Goal: Task Accomplishment & Management: Use online tool/utility

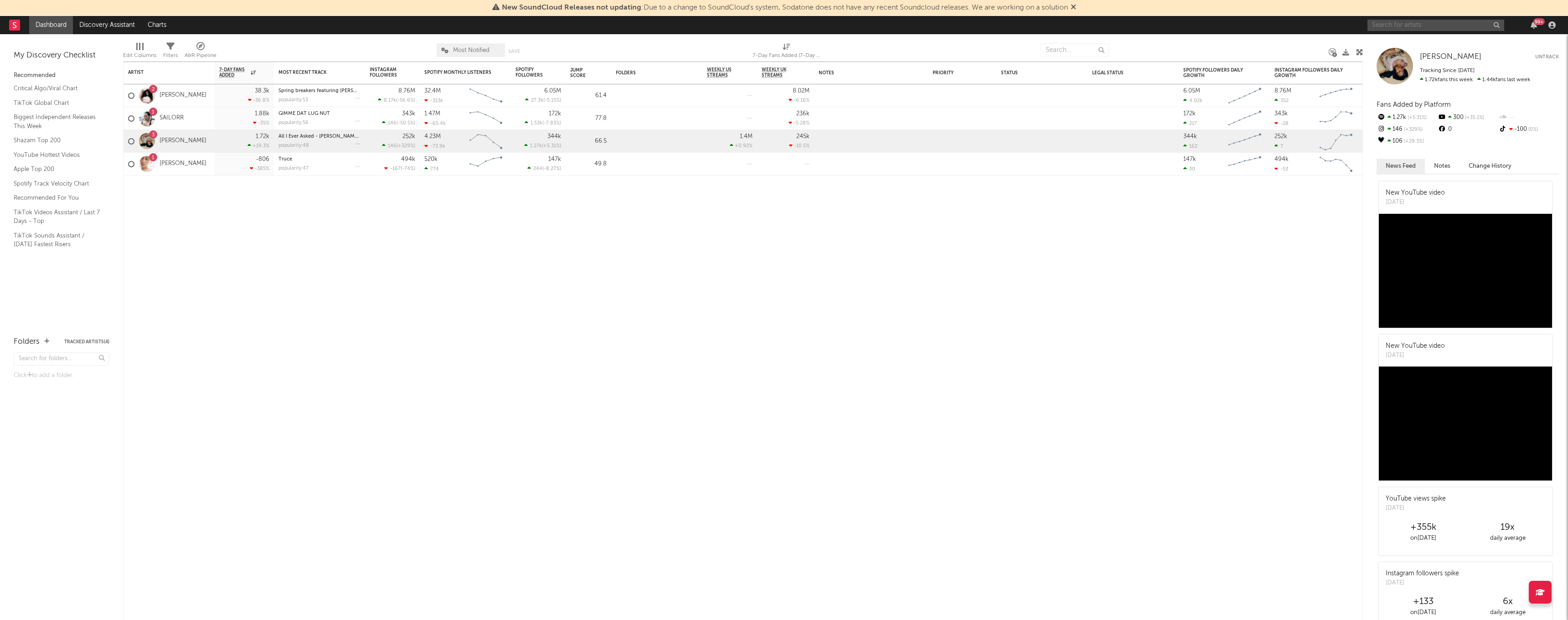
click at [1410, 22] on input "text" at bounding box center [1436, 25] width 137 height 11
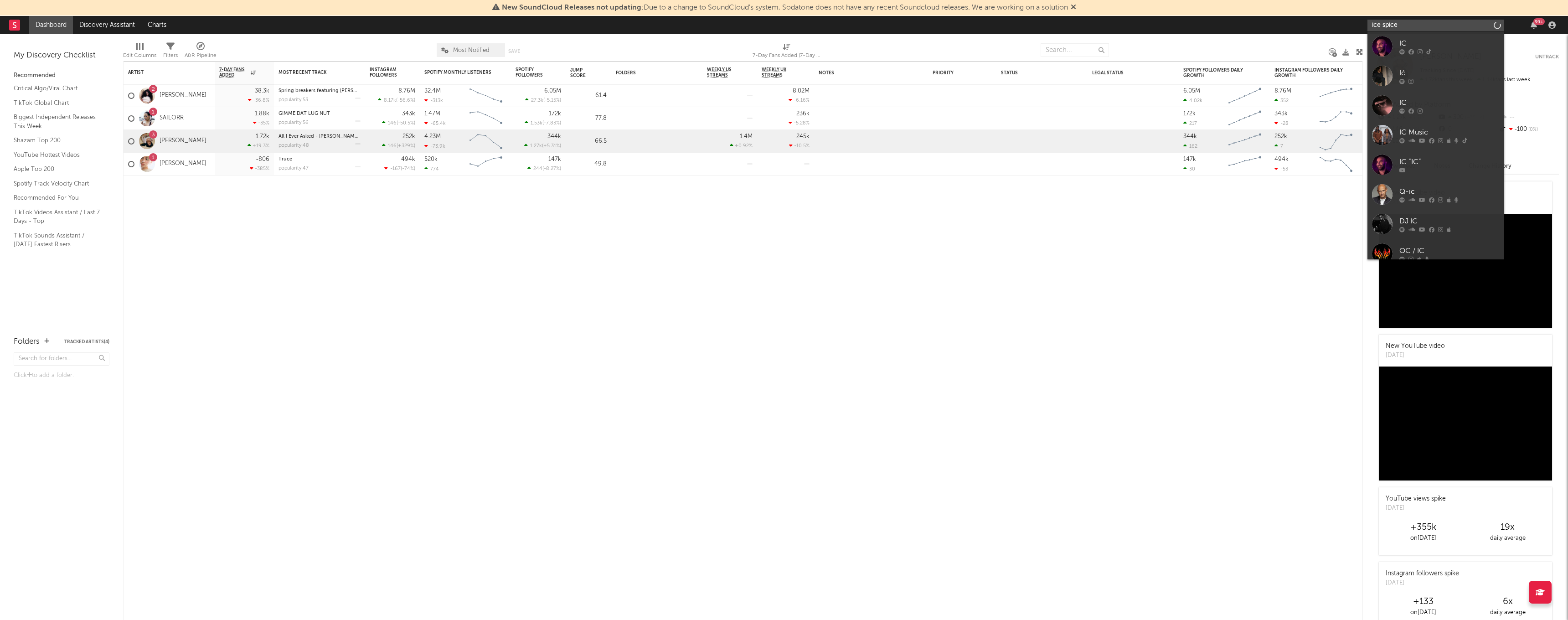
type input "ice spice"
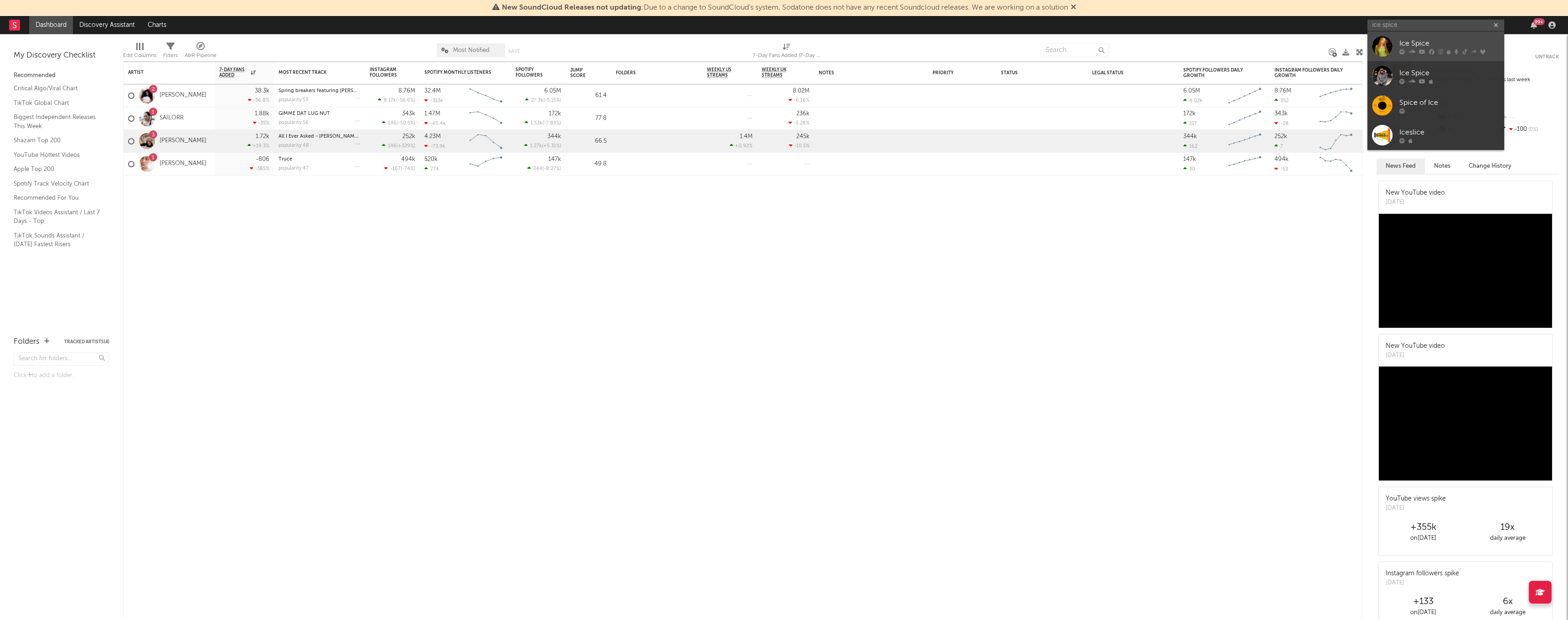
click at [1464, 40] on div "Ice Spice" at bounding box center [1450, 43] width 100 height 11
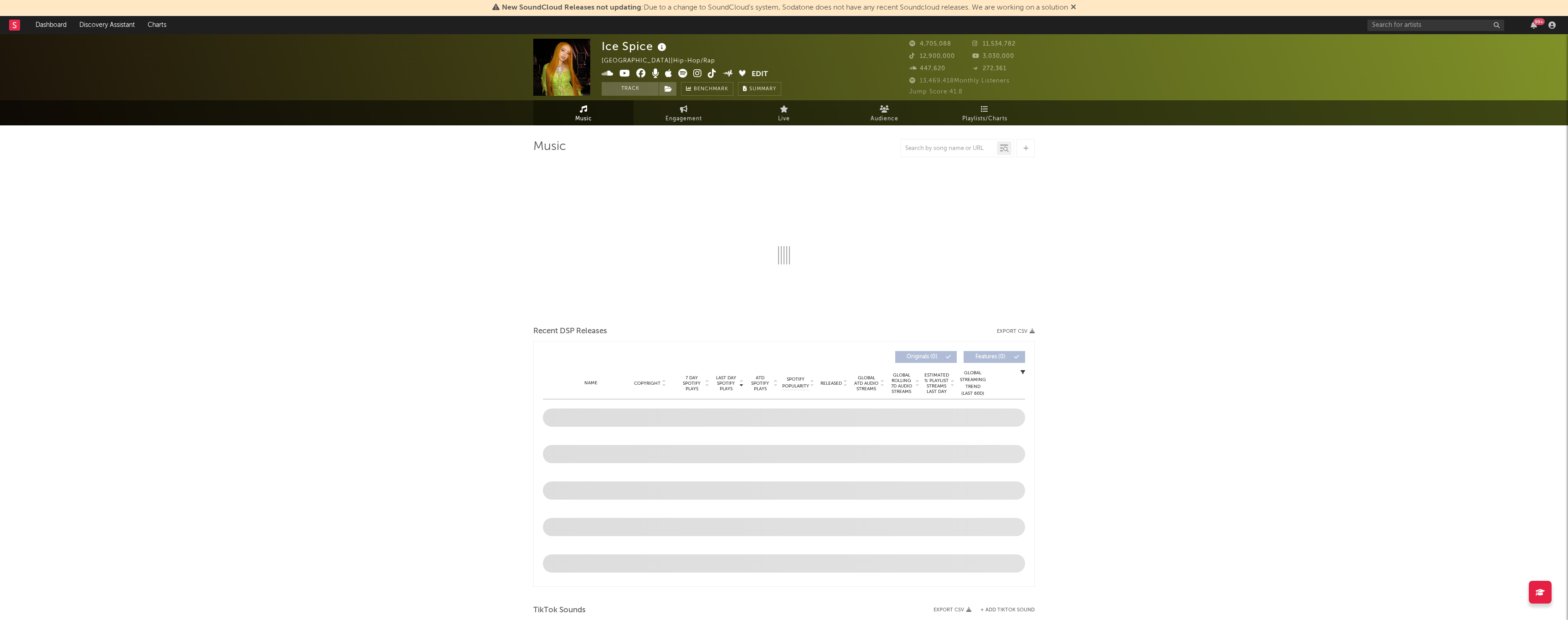
select select "6m"
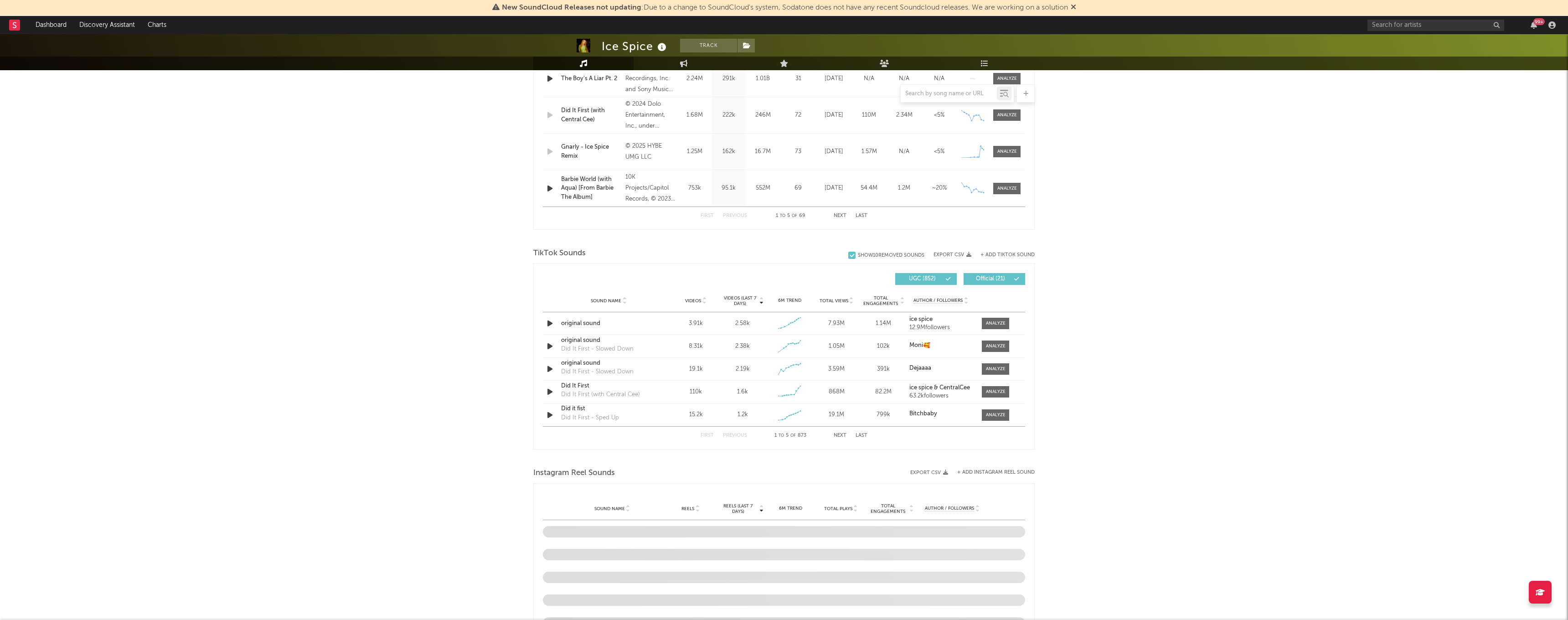
scroll to position [506, 0]
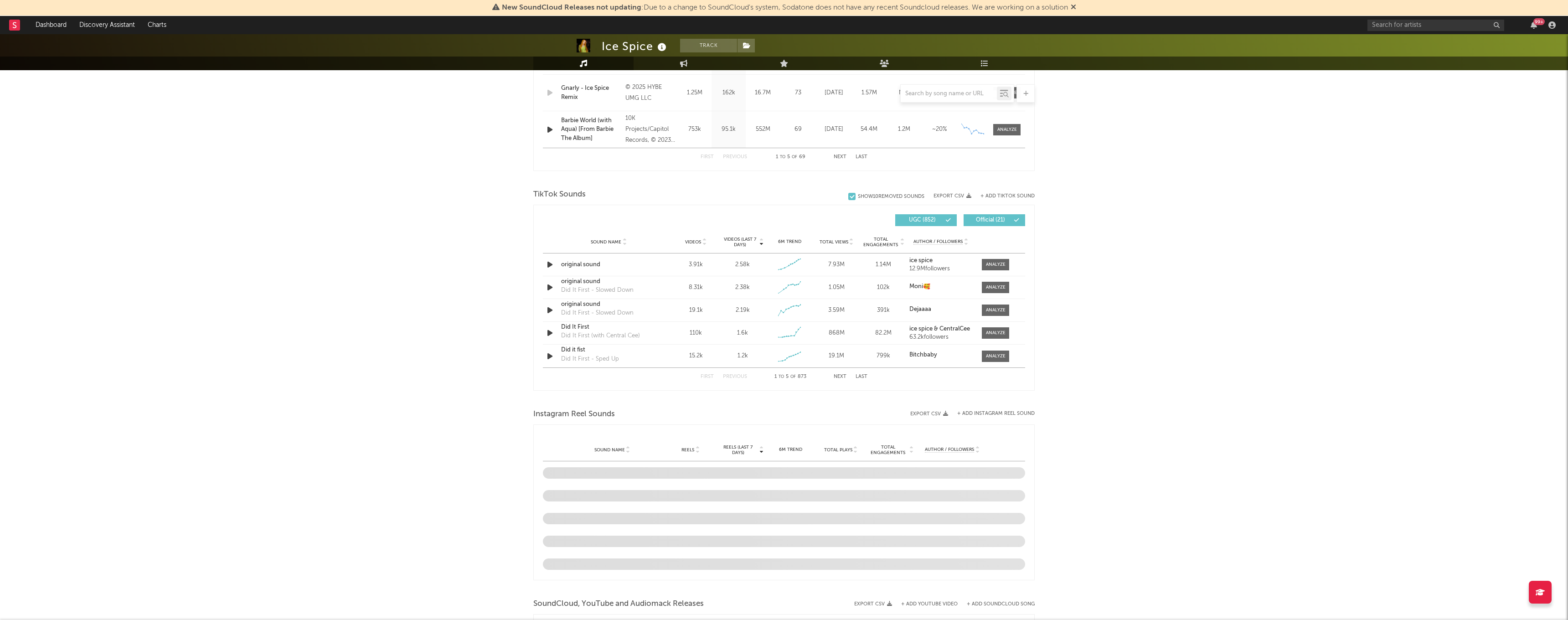
click at [1022, 196] on button "+ Add TikTok Sound" at bounding box center [1008, 196] width 54 height 5
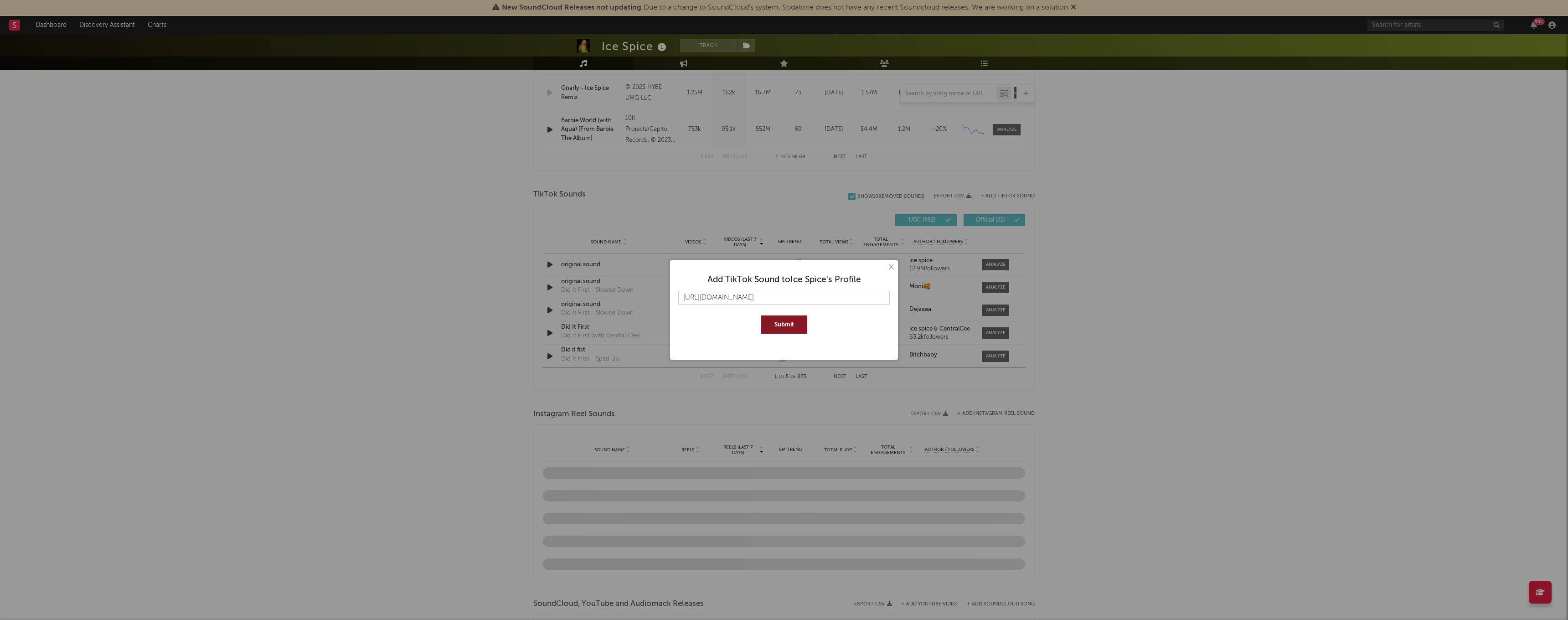
type input "[URL][DOMAIN_NAME]"
click at [784, 325] on button "Submit" at bounding box center [784, 324] width 46 height 18
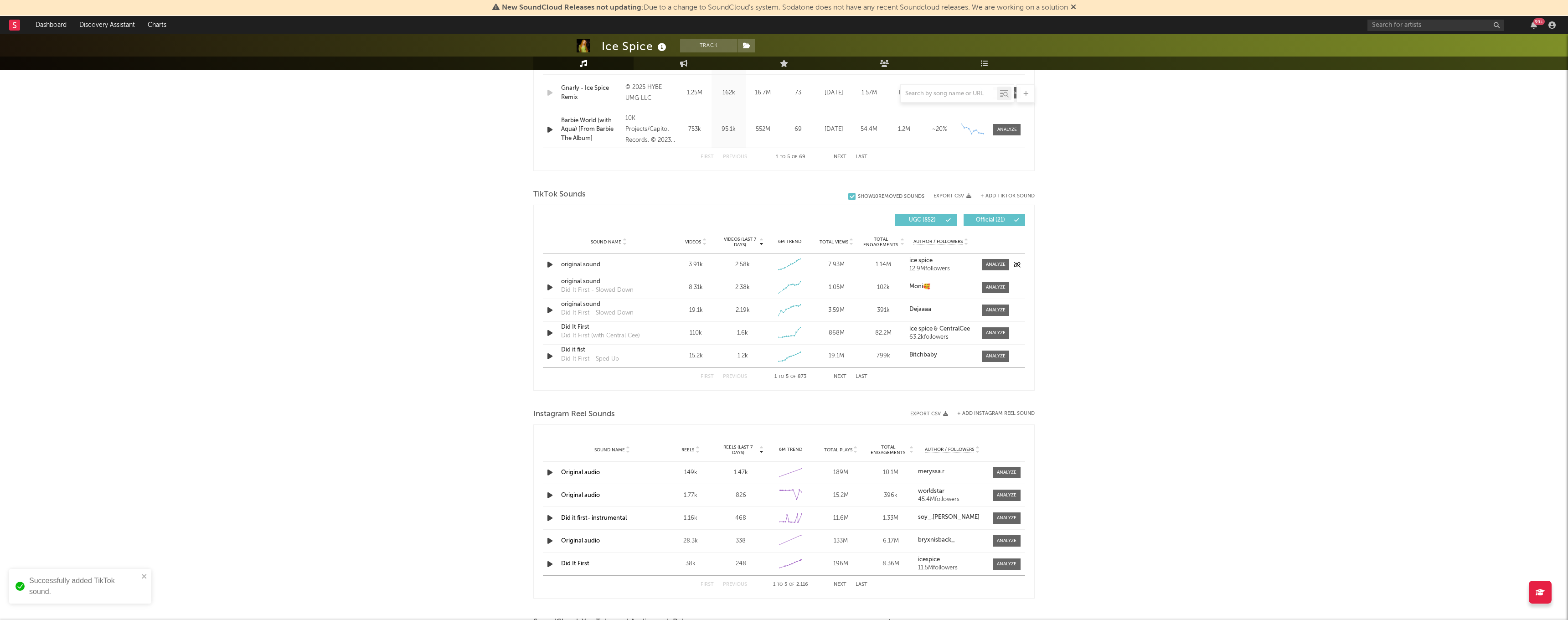
click at [550, 264] on icon "button" at bounding box center [550, 265] width 10 height 11
click at [992, 262] on div at bounding box center [996, 264] width 20 height 7
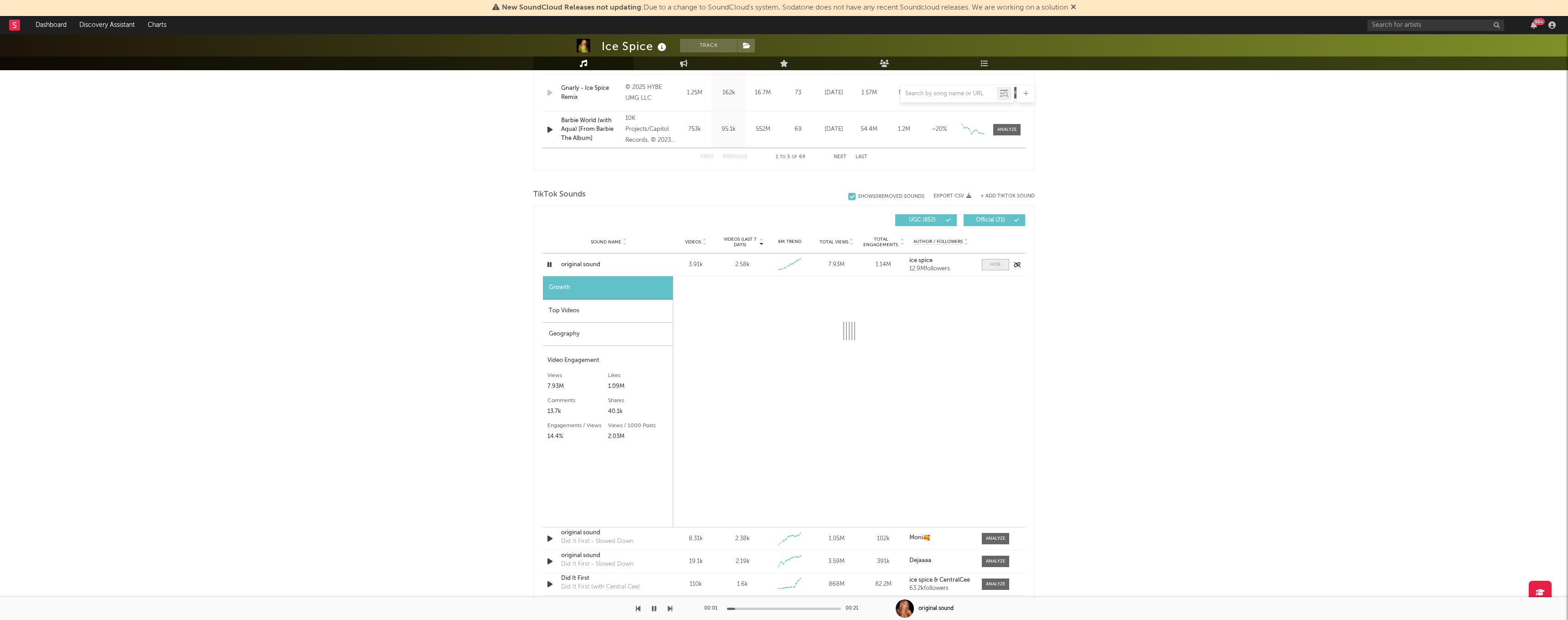
select select "1w"
